Goal: Transaction & Acquisition: Purchase product/service

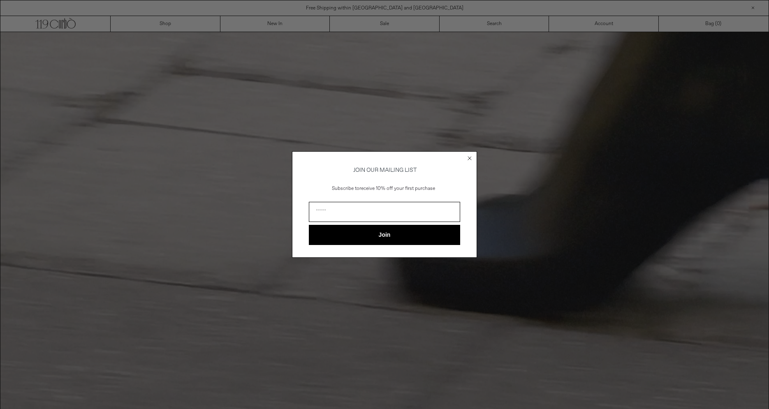
click at [385, 21] on div "Close dialog JOIN OUR MAILING LIST Subscribe to receive 10% off your first purc…" at bounding box center [384, 204] width 769 height 409
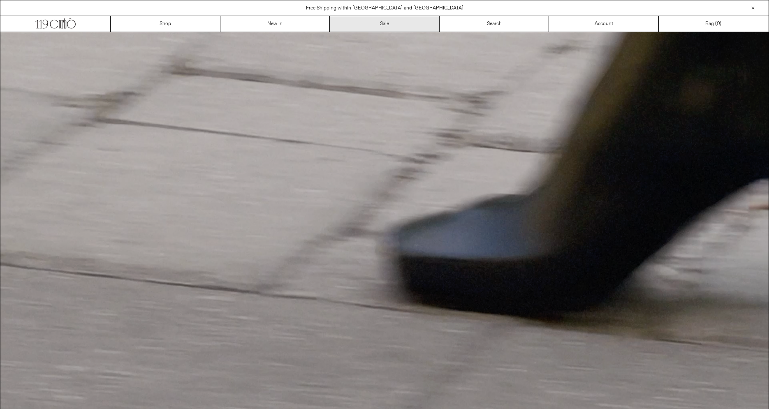
click at [383, 22] on link "Sale" at bounding box center [385, 24] width 110 height 16
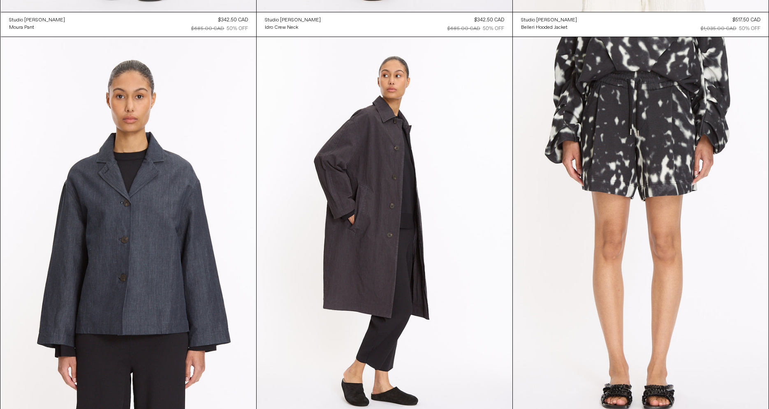
scroll to position [3352, 0]
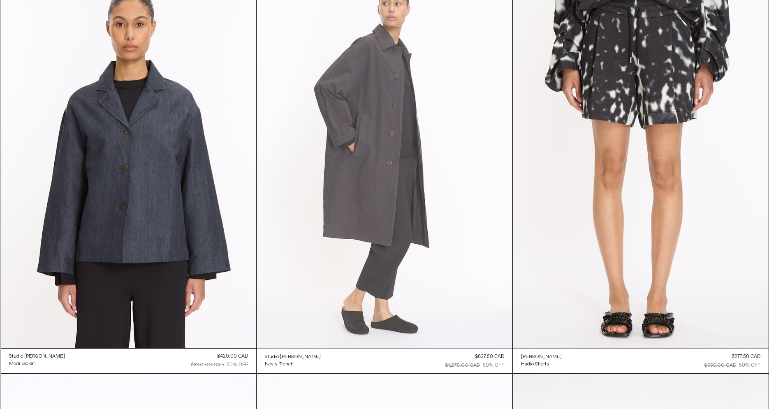
click at [368, 109] on at bounding box center [385, 157] width 256 height 384
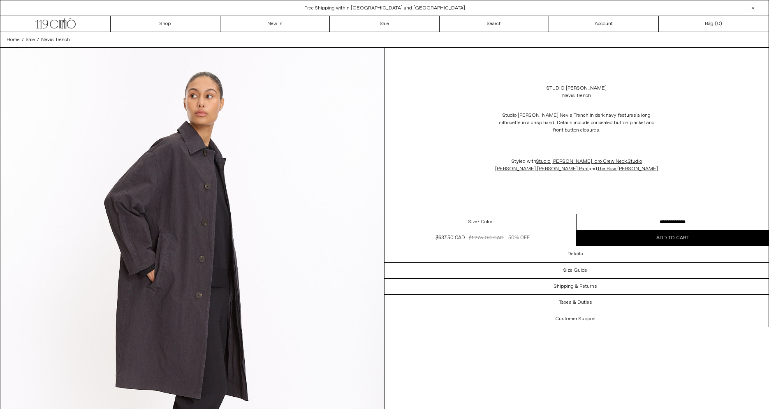
click at [294, 199] on img at bounding box center [192, 288] width 384 height 480
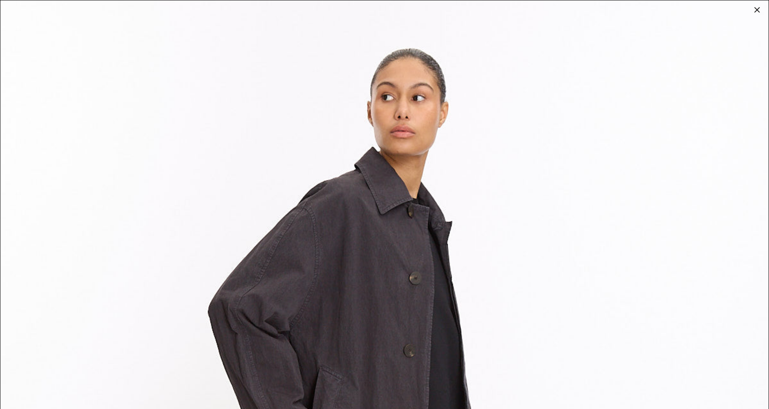
scroll to position [0, 0]
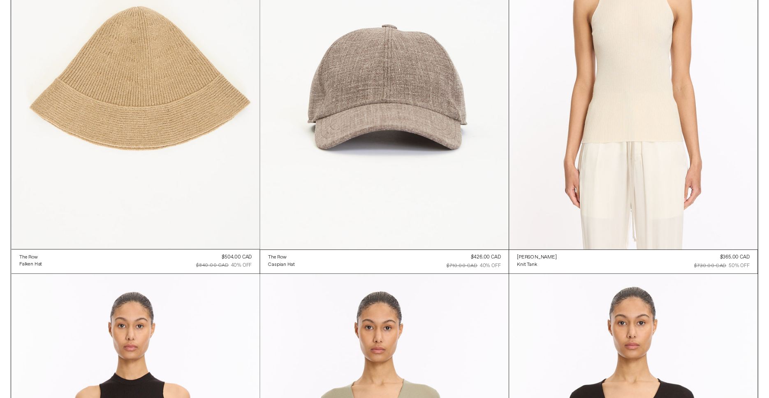
scroll to position [6733, 0]
